Goal: Find specific page/section: Find specific page/section

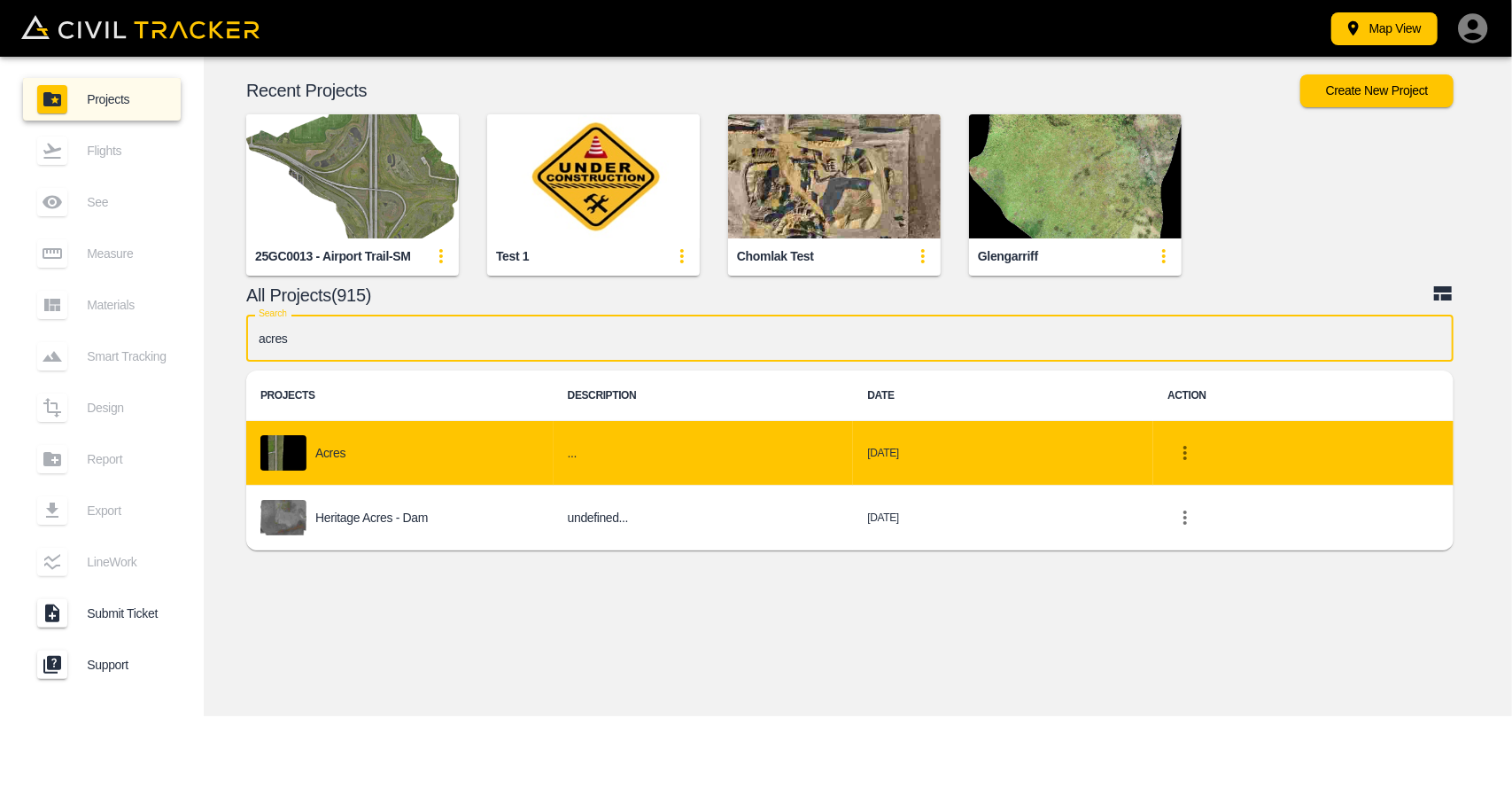
type input "acres"
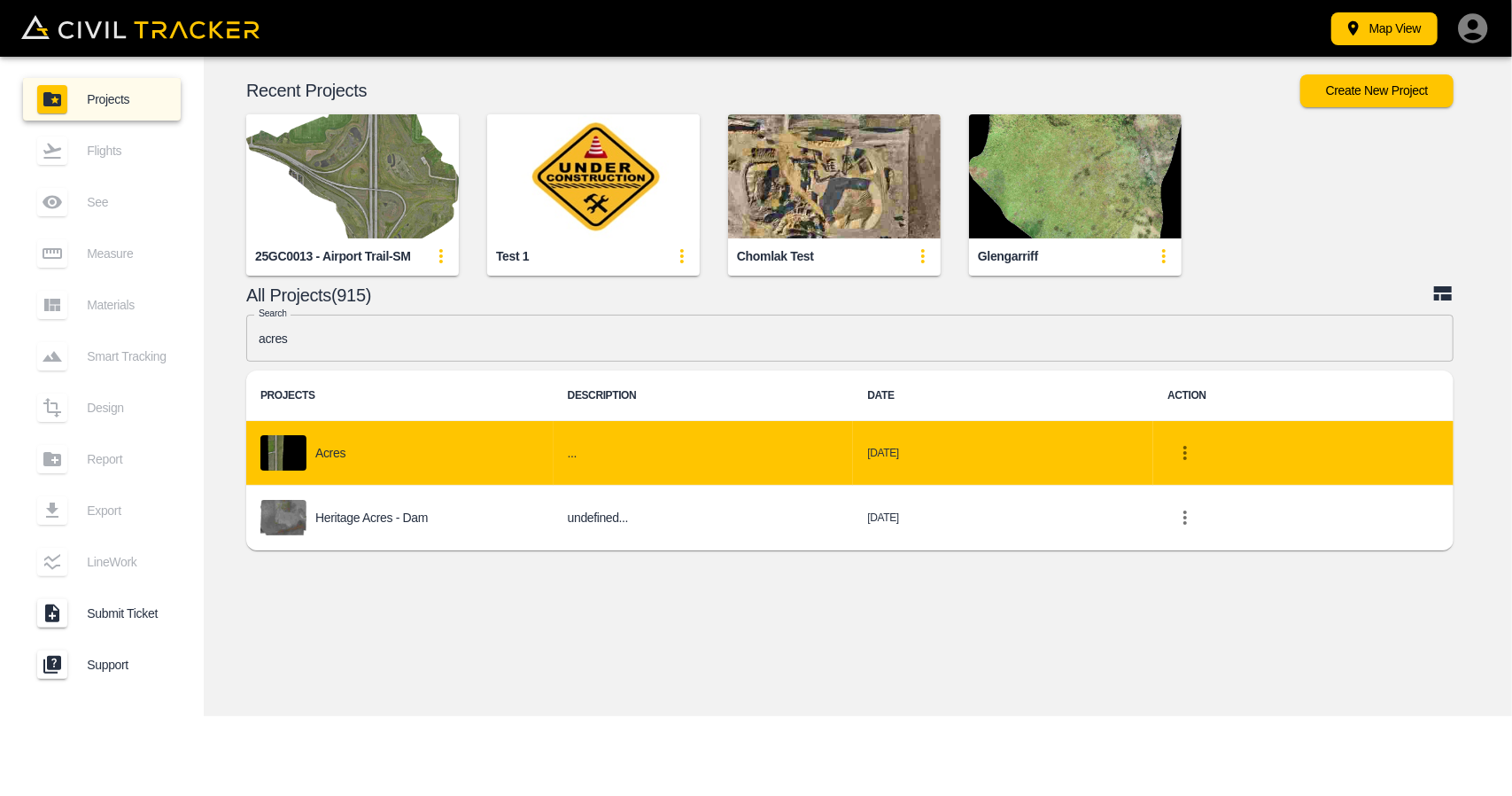
click at [440, 467] on div "Acres" at bounding box center [400, 452] width 279 height 35
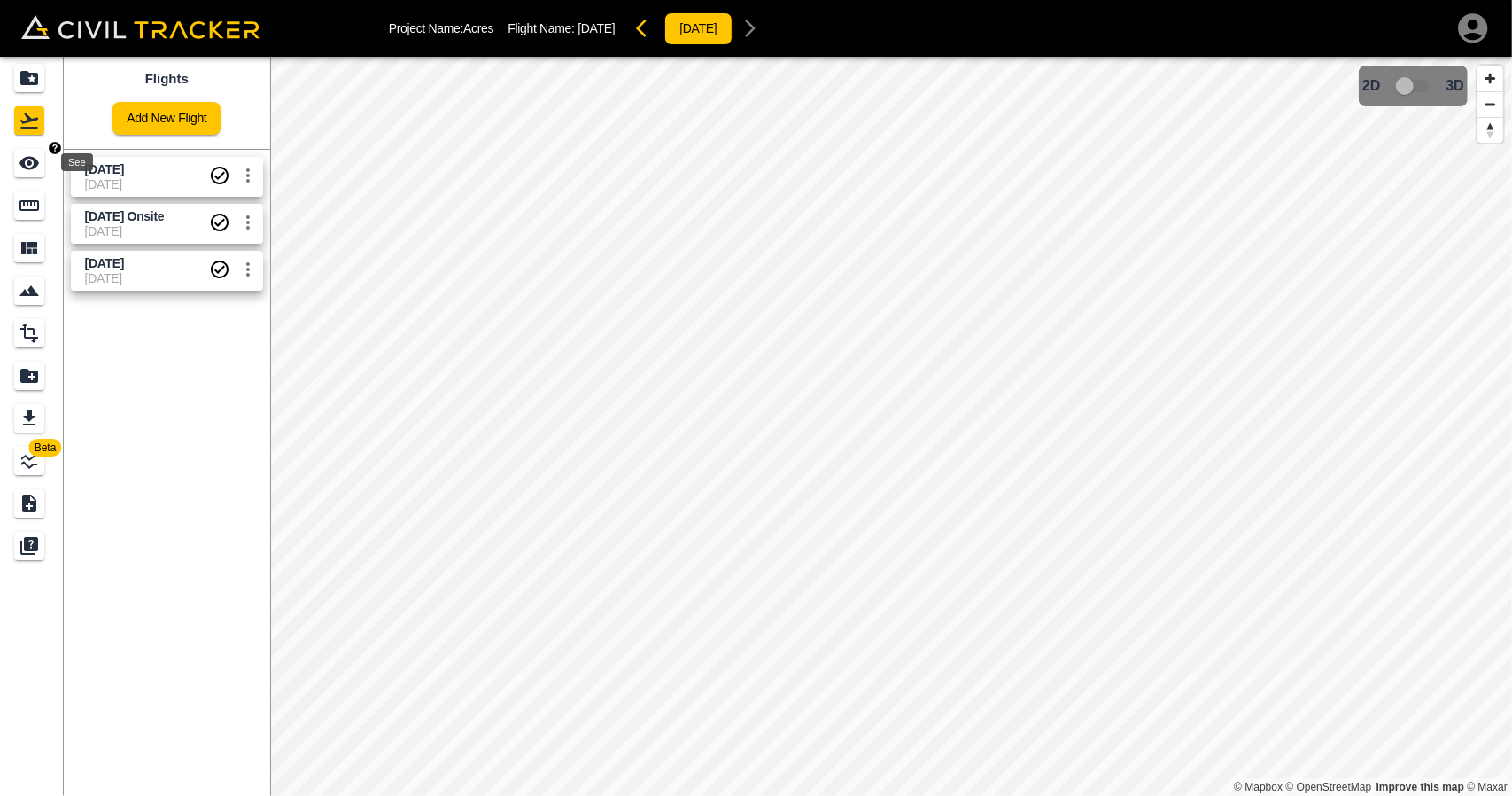
click at [41, 173] on div "See" at bounding box center [29, 163] width 30 height 28
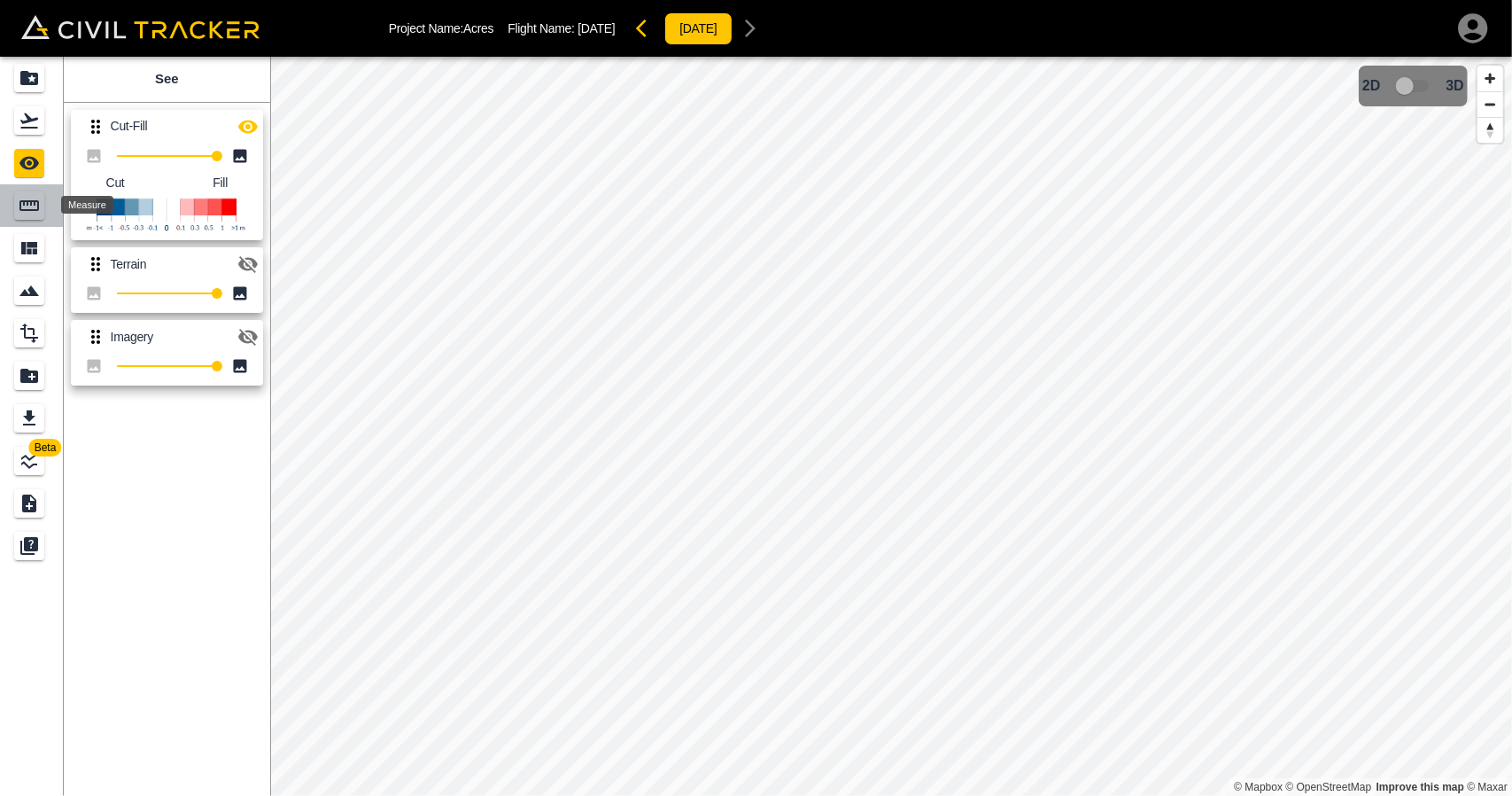
click at [42, 219] on div "Measure" at bounding box center [29, 205] width 30 height 28
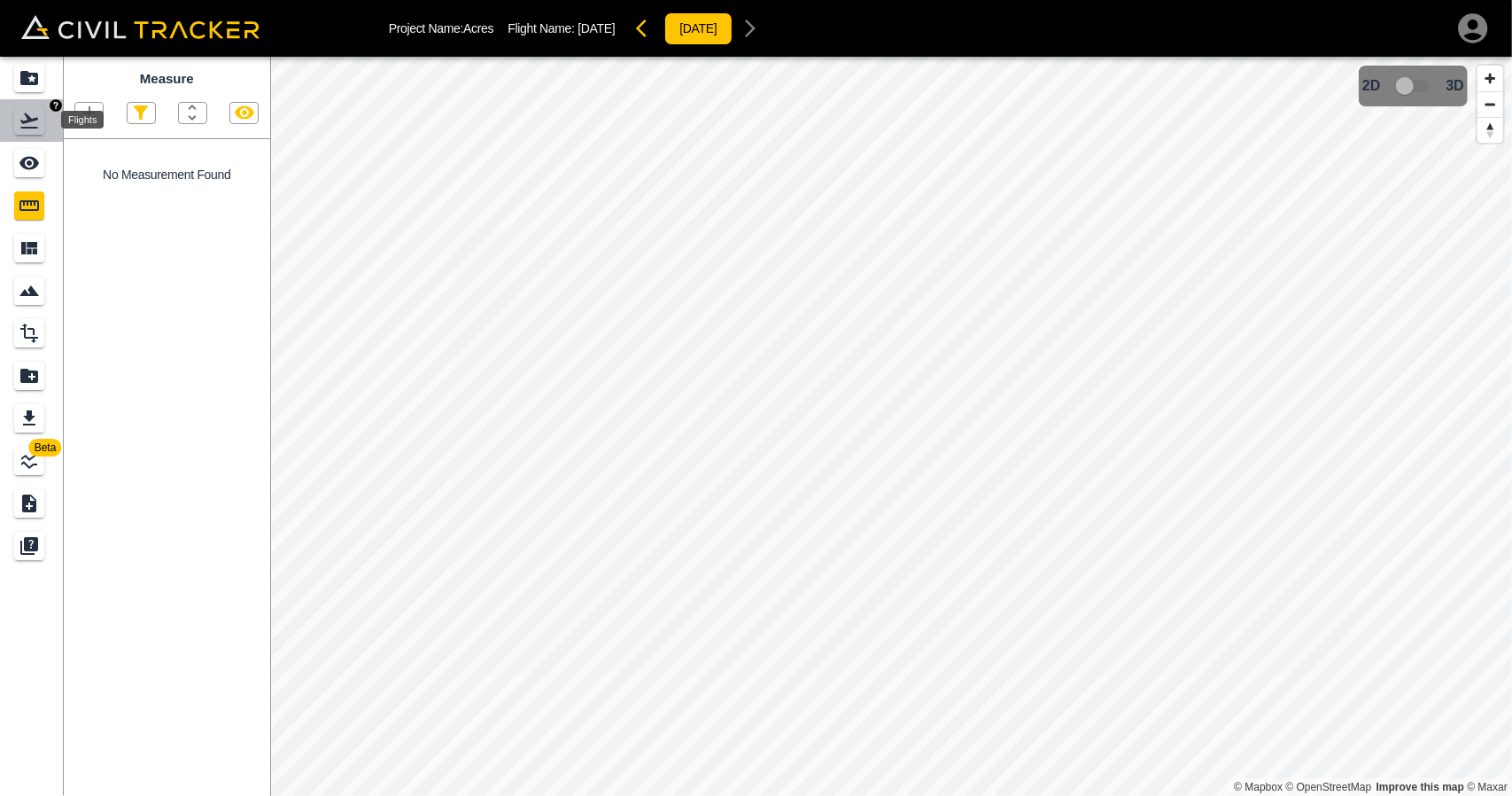
click at [32, 122] on icon "Flights" at bounding box center [29, 120] width 21 height 21
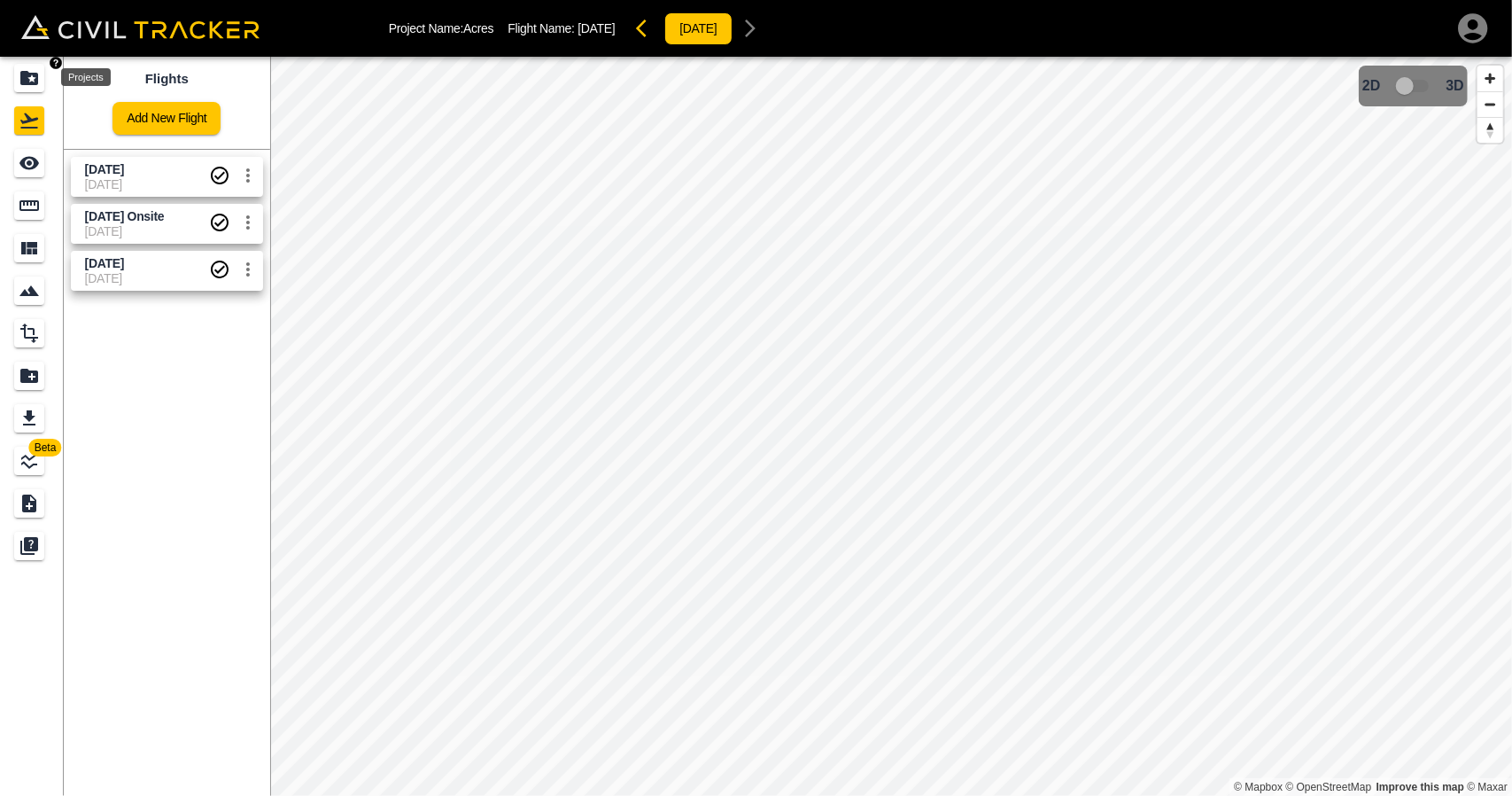
click at [30, 84] on icon "Projects" at bounding box center [29, 78] width 18 height 14
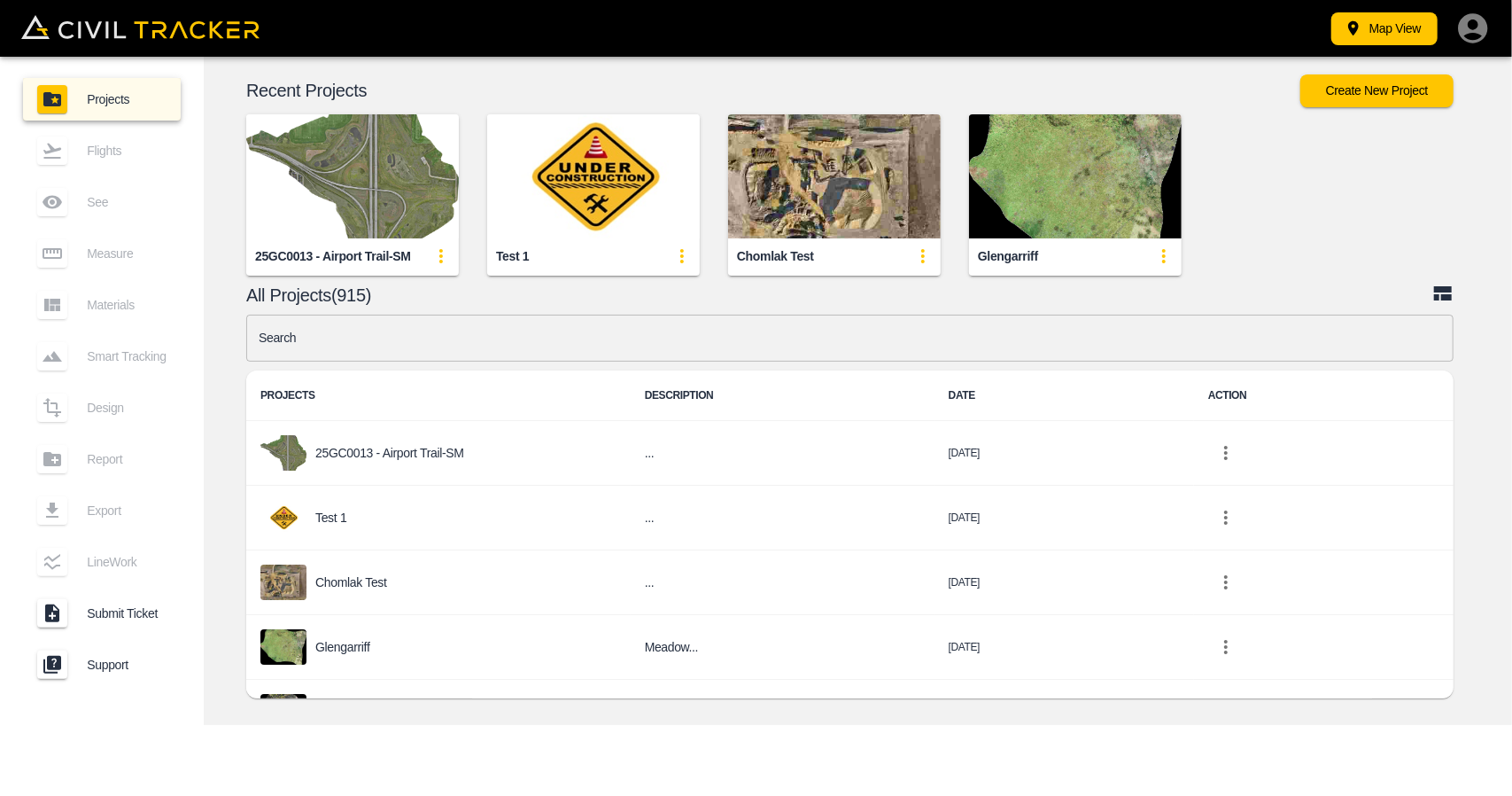
click at [401, 171] on img "button" at bounding box center [352, 176] width 213 height 124
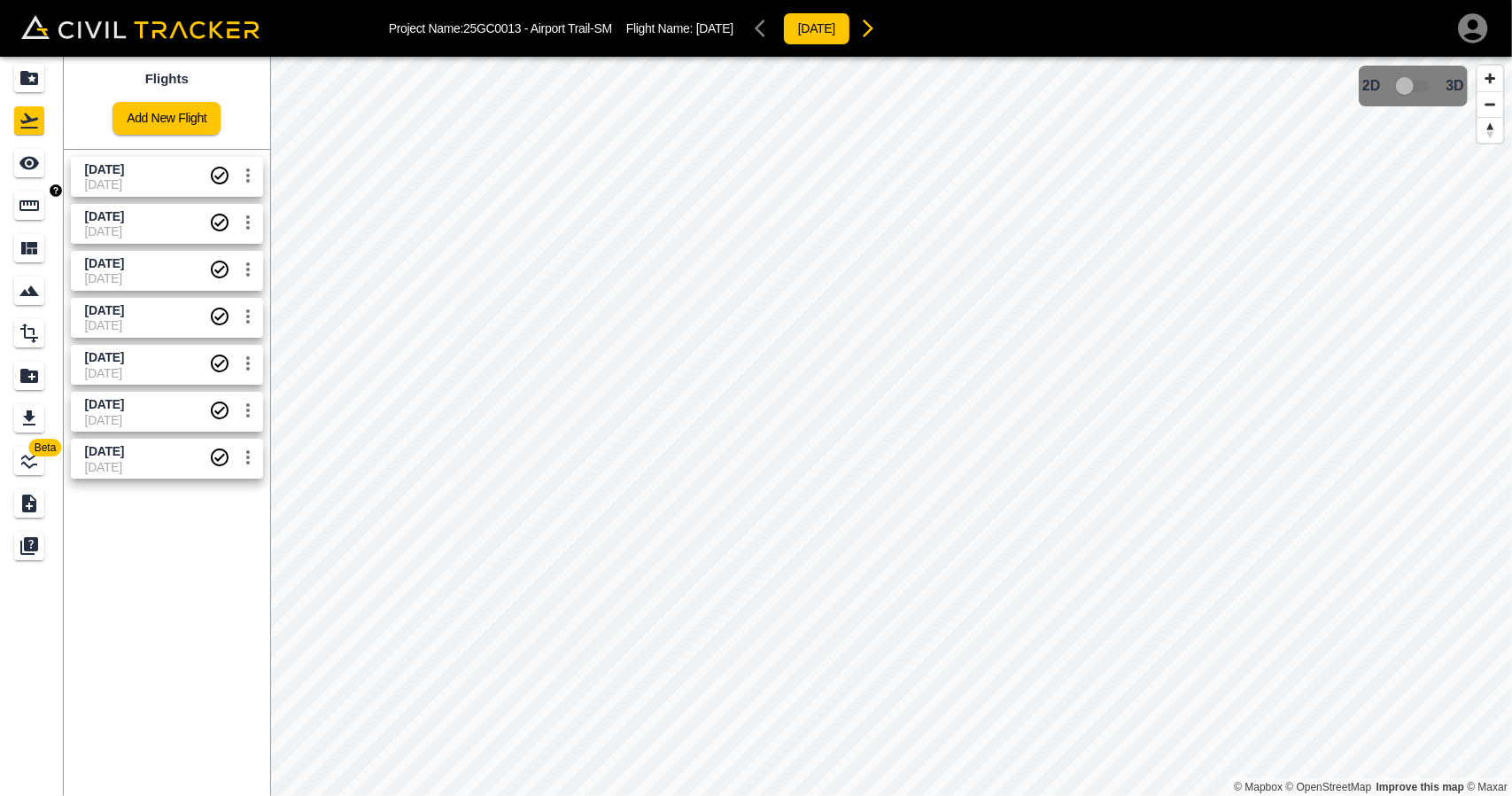
click at [35, 198] on icon "Measure" at bounding box center [29, 205] width 21 height 21
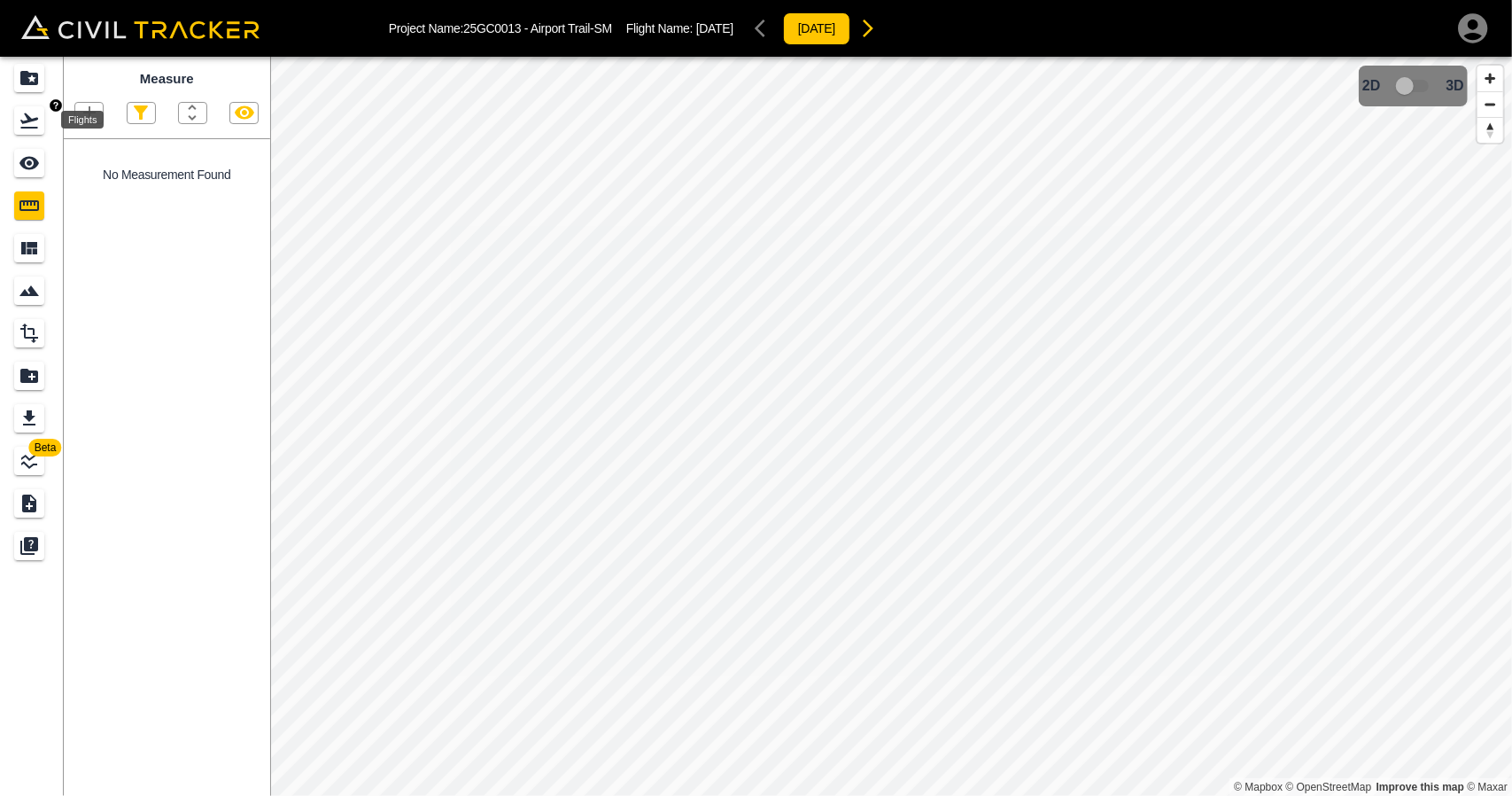
click at [35, 116] on icon "Flights" at bounding box center [29, 120] width 21 height 21
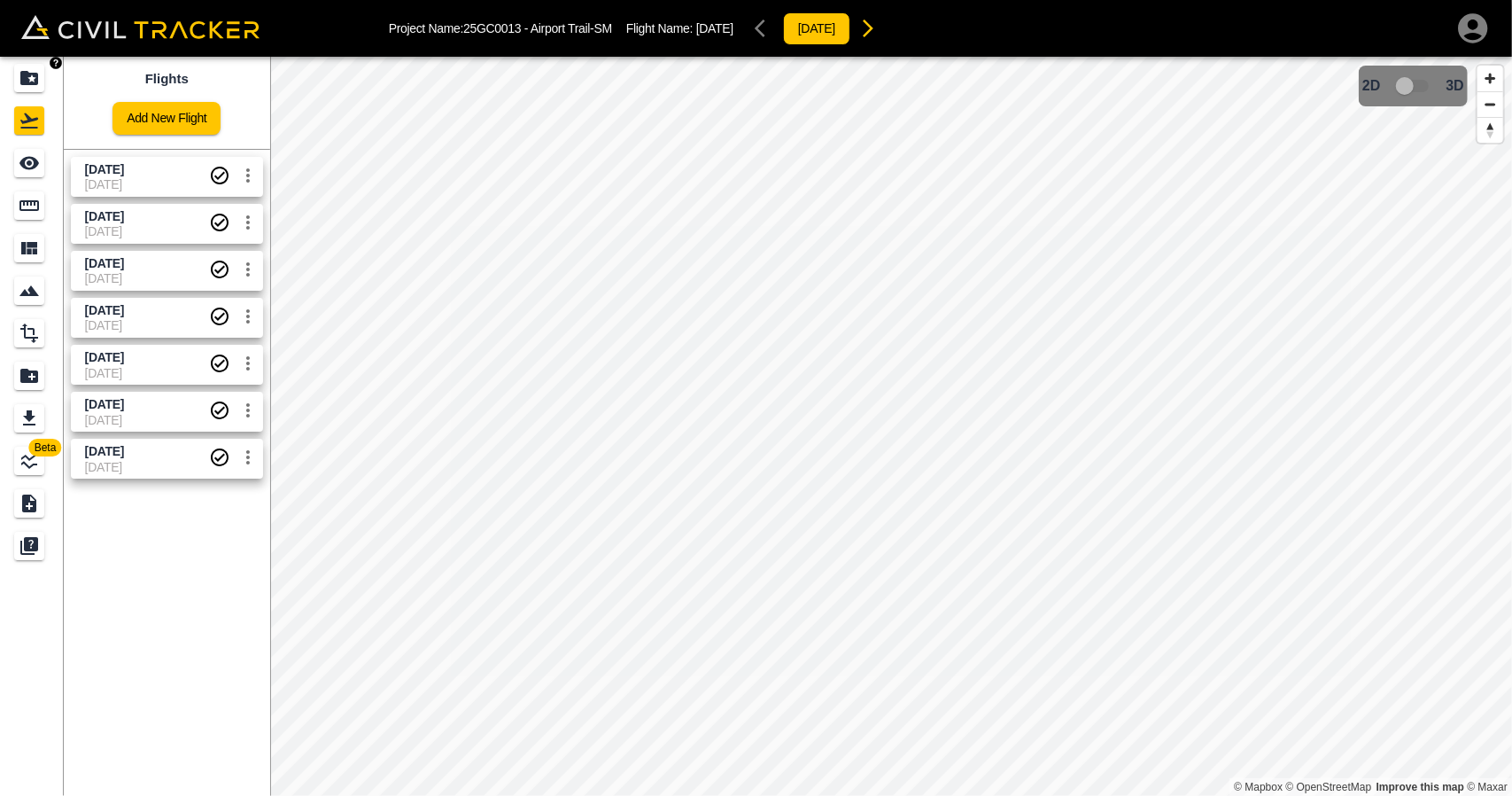
click at [25, 80] on icon "Projects" at bounding box center [29, 78] width 18 height 14
